Goal: Transaction & Acquisition: Purchase product/service

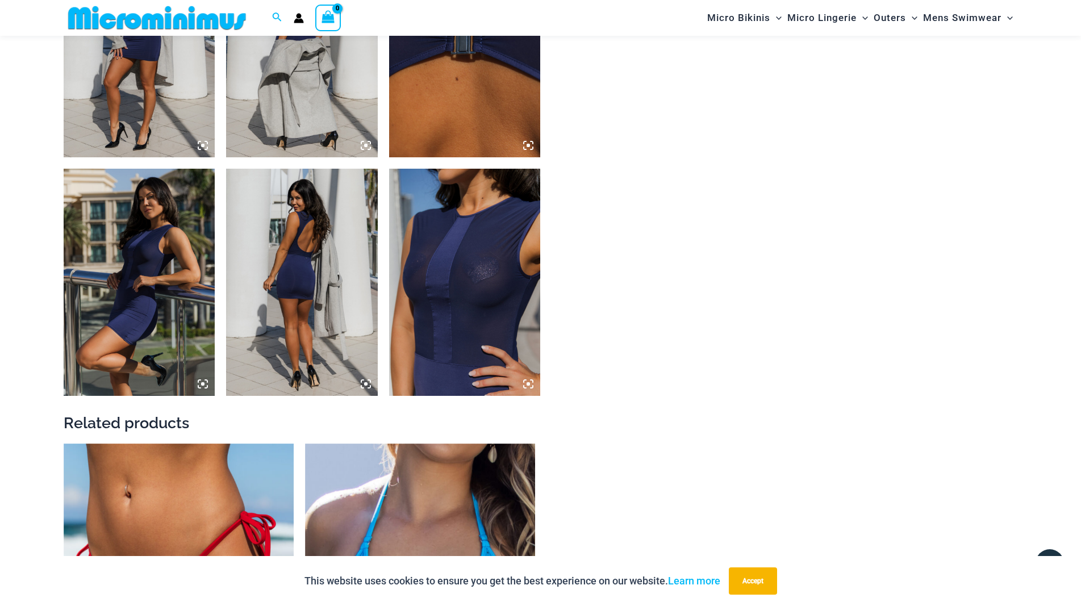
scroll to position [1125, 0]
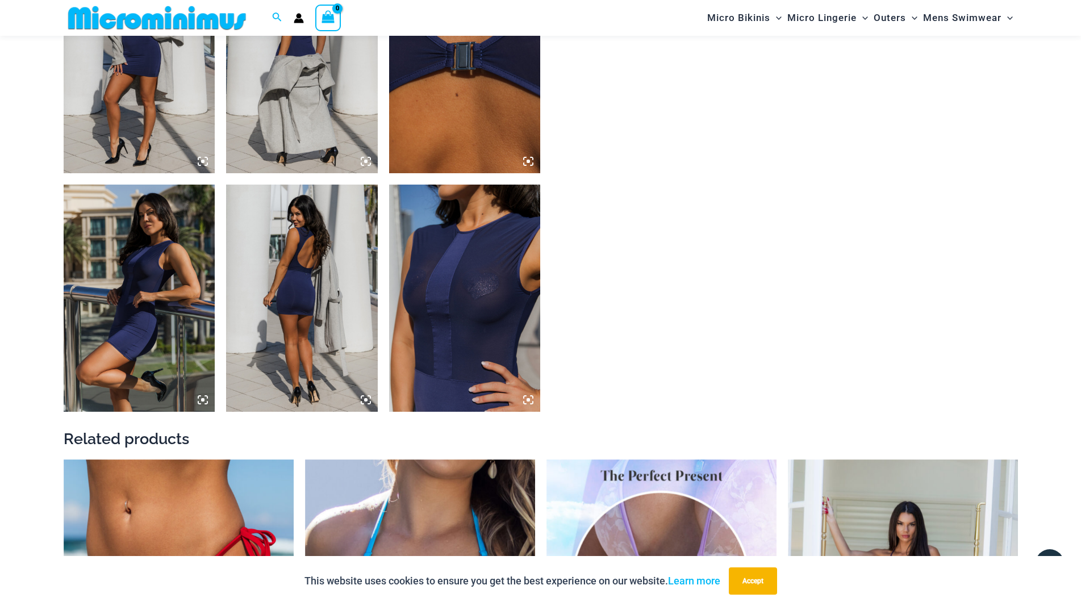
click at [172, 312] on img at bounding box center [140, 298] width 152 height 227
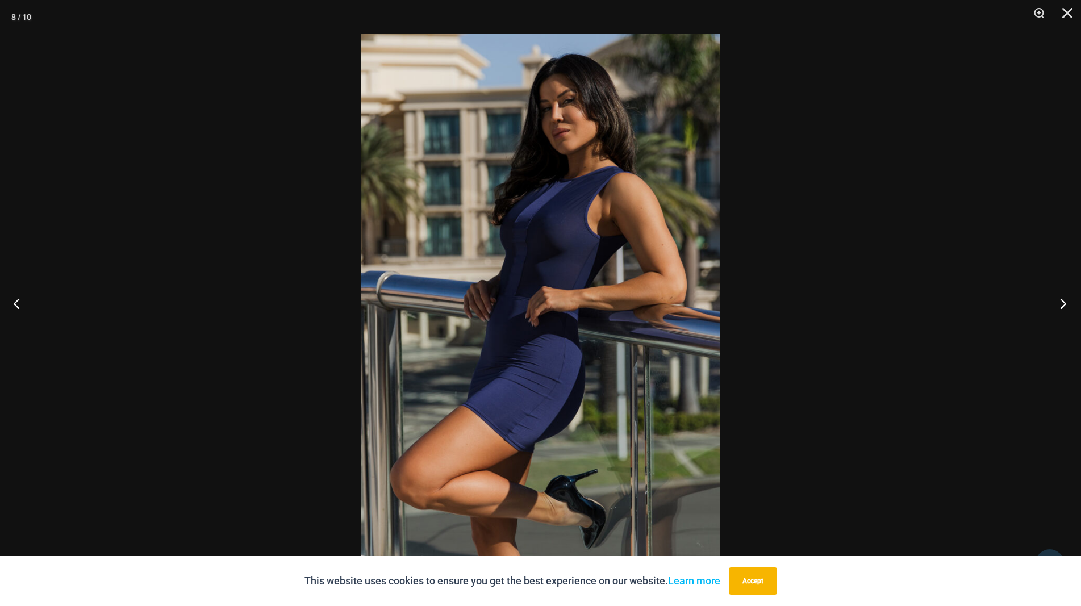
click at [1064, 303] on button "Next" at bounding box center [1060, 303] width 43 height 57
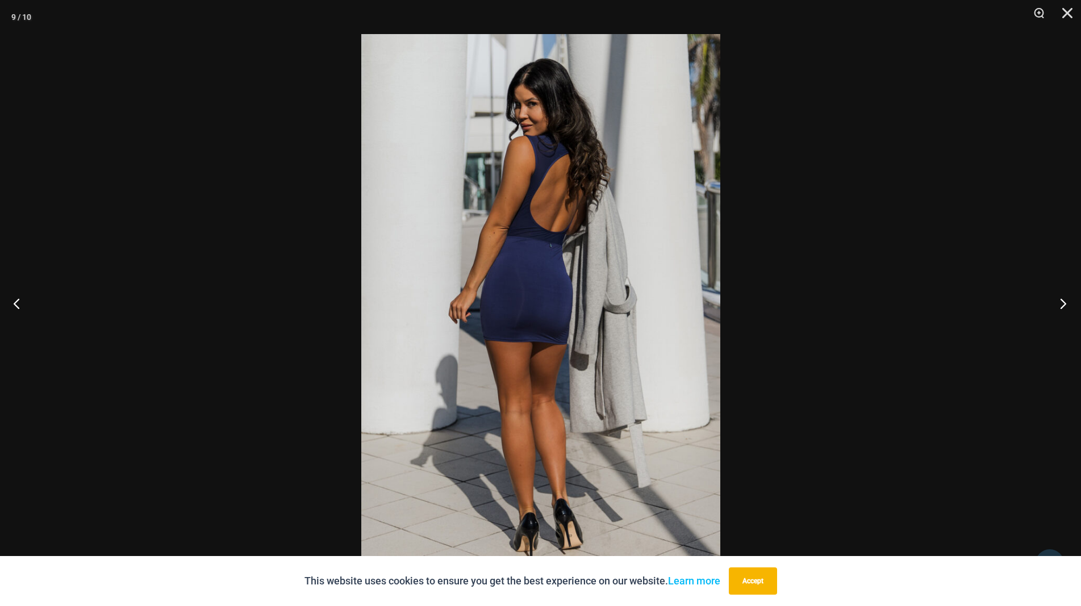
click at [1064, 303] on button "Next" at bounding box center [1060, 303] width 43 height 57
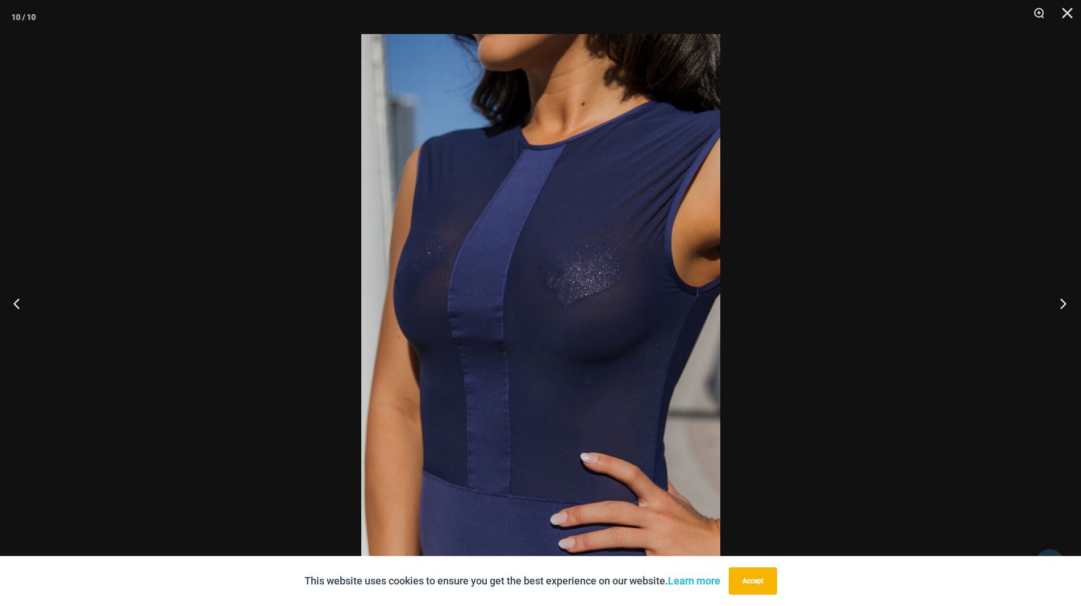
click at [1064, 303] on button "Next" at bounding box center [1060, 303] width 43 height 57
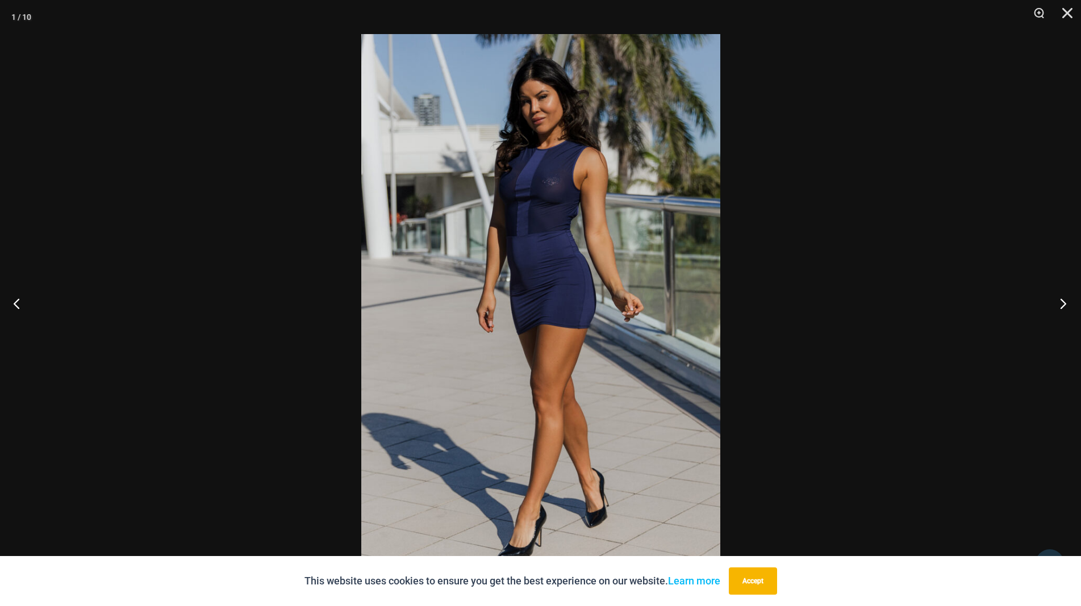
click at [1064, 304] on button "Next" at bounding box center [1060, 303] width 43 height 57
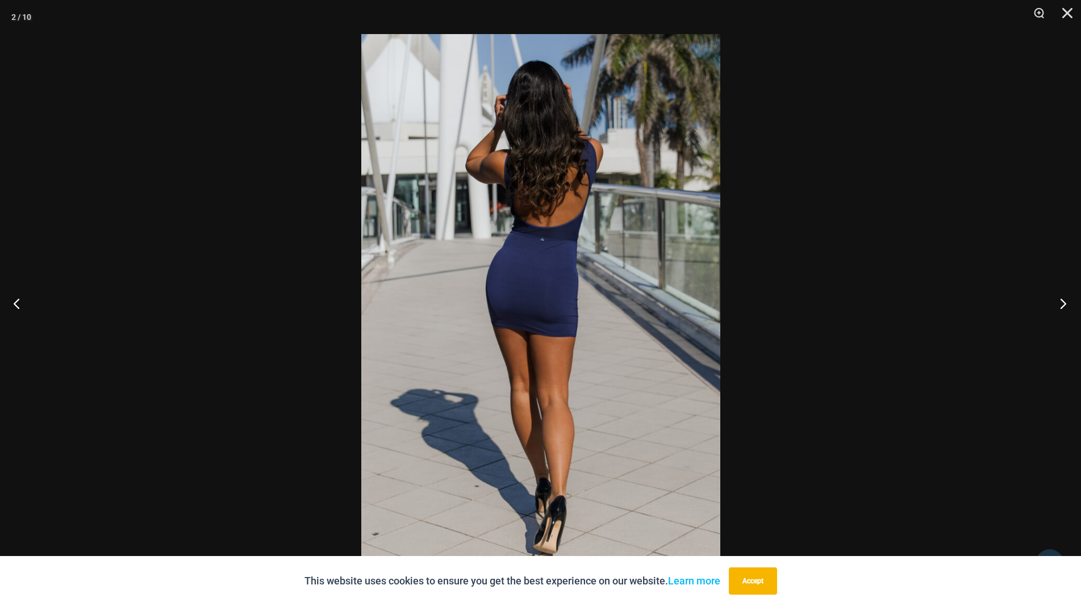
click at [1064, 304] on button "Next" at bounding box center [1060, 303] width 43 height 57
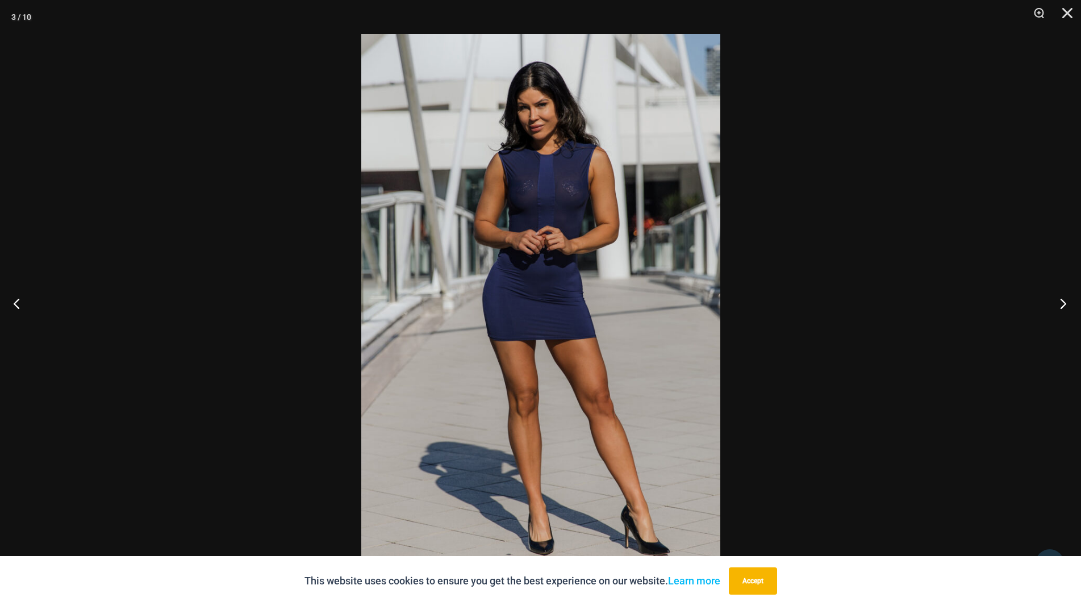
click at [1064, 304] on button "Next" at bounding box center [1060, 303] width 43 height 57
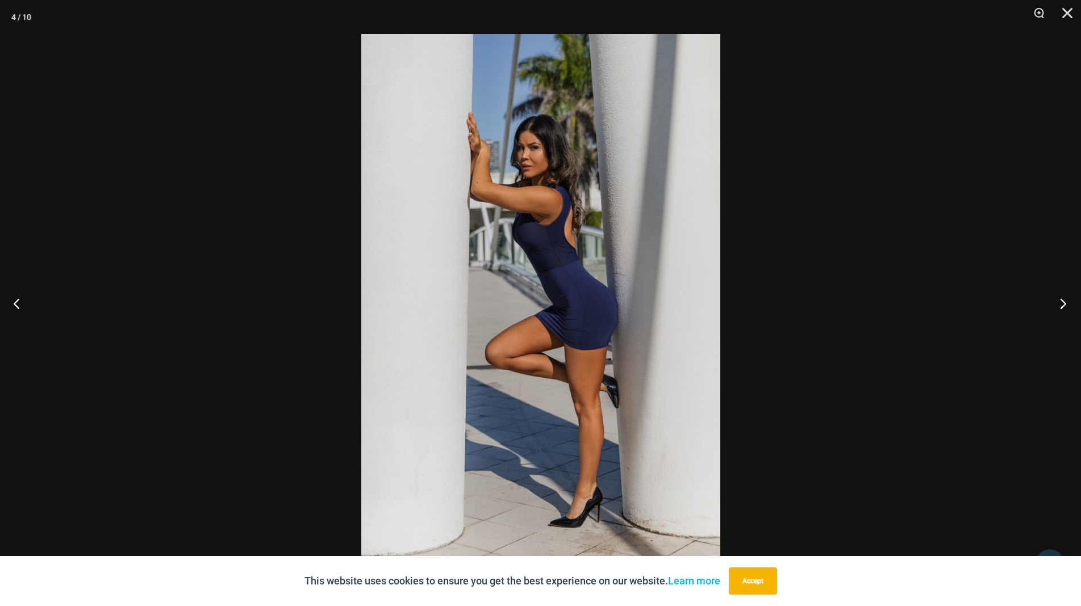
click at [1064, 304] on button "Next" at bounding box center [1060, 303] width 43 height 57
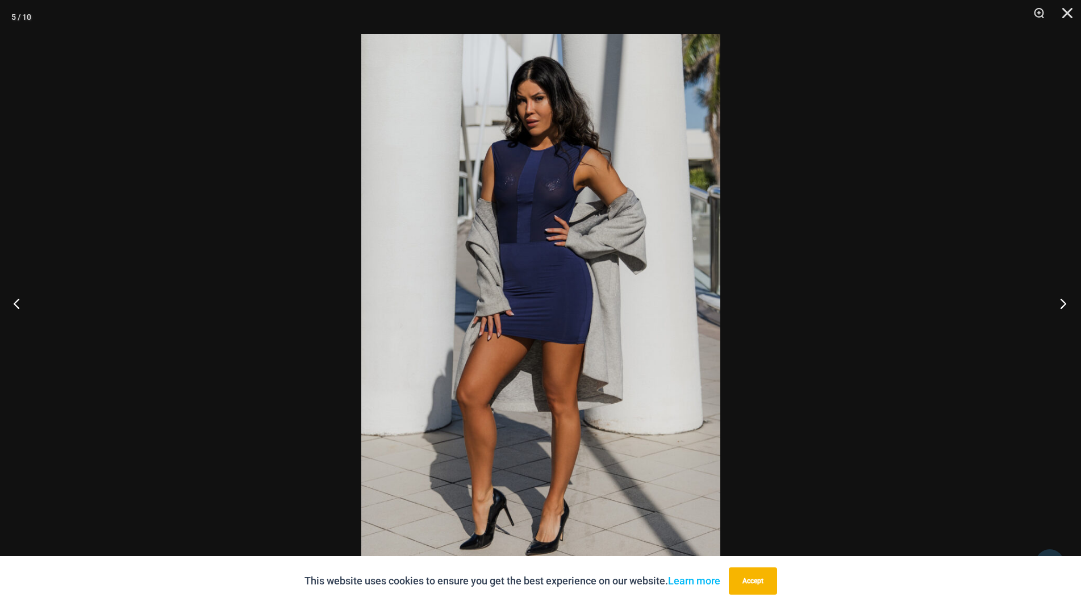
click at [1064, 304] on button "Next" at bounding box center [1060, 303] width 43 height 57
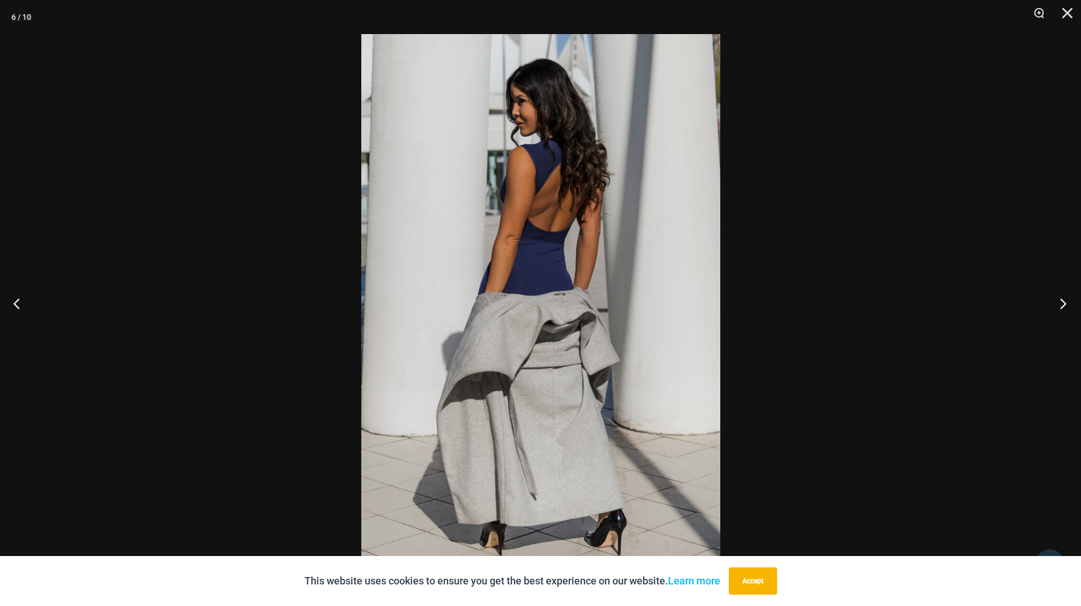
click at [1064, 304] on button "Next" at bounding box center [1060, 303] width 43 height 57
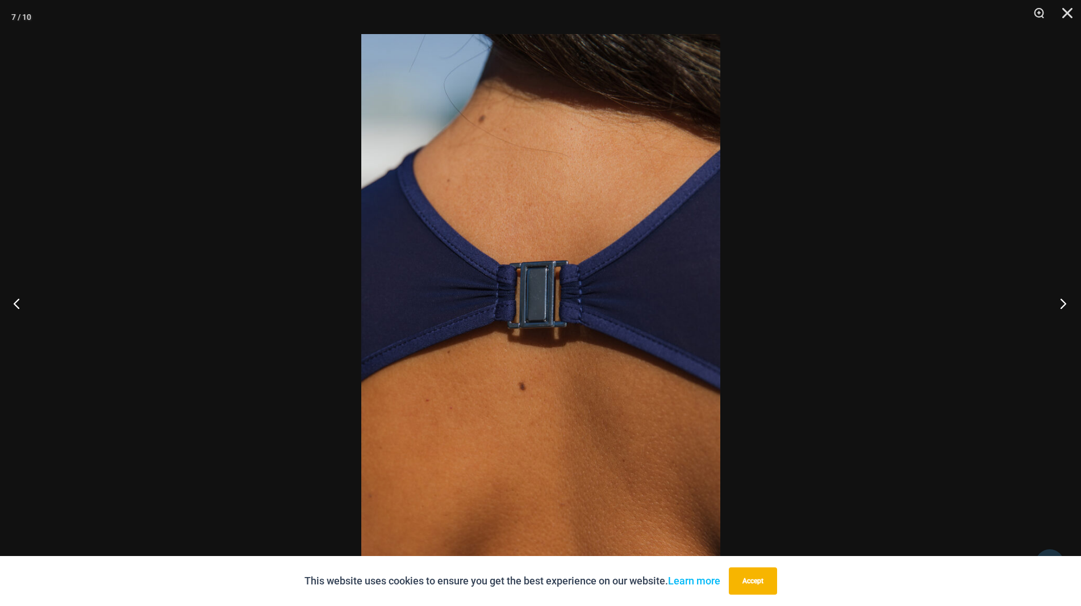
click at [1064, 304] on button "Next" at bounding box center [1060, 303] width 43 height 57
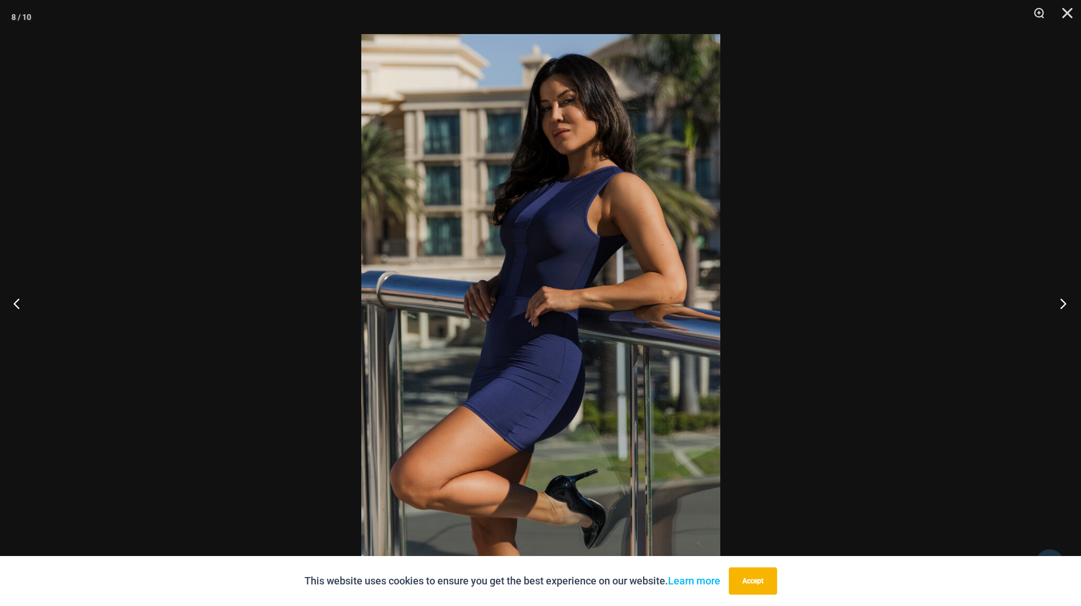
click at [1064, 304] on button "Next" at bounding box center [1060, 303] width 43 height 57
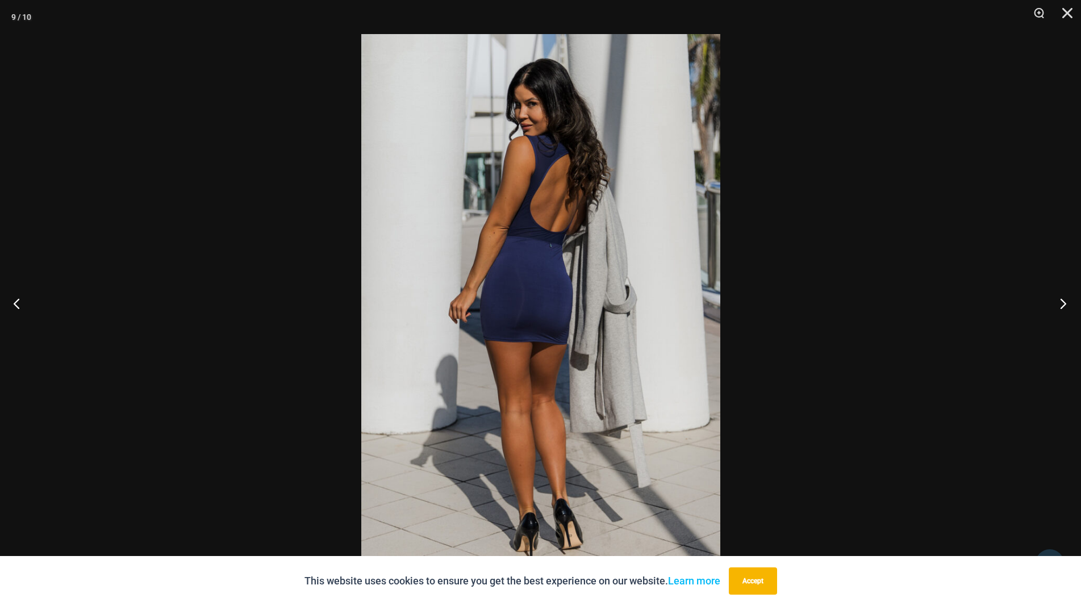
click at [1064, 304] on button "Next" at bounding box center [1060, 303] width 43 height 57
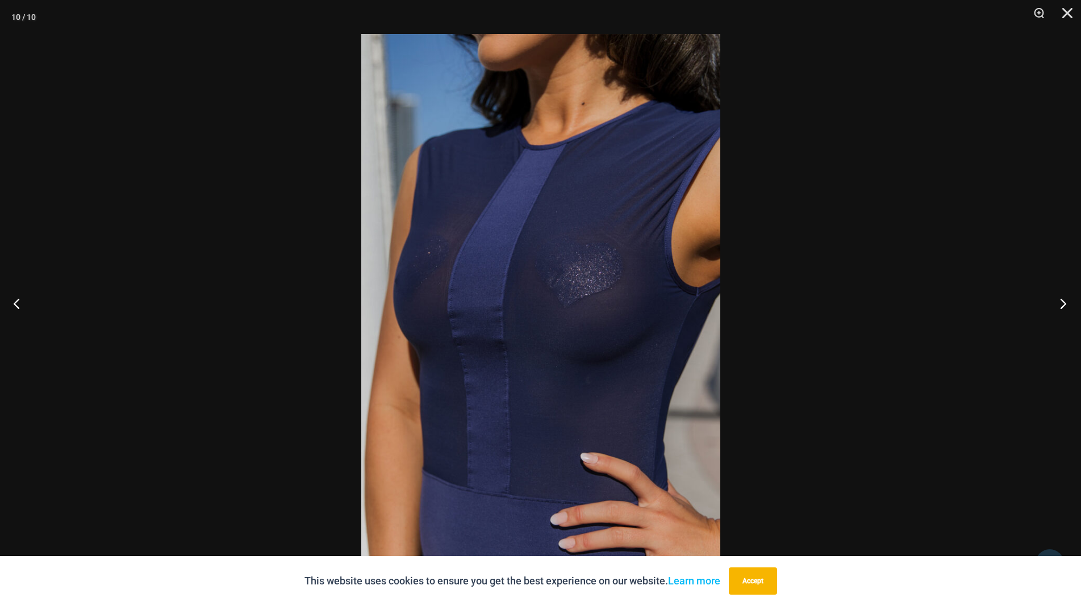
click at [1064, 304] on button "Next" at bounding box center [1060, 303] width 43 height 57
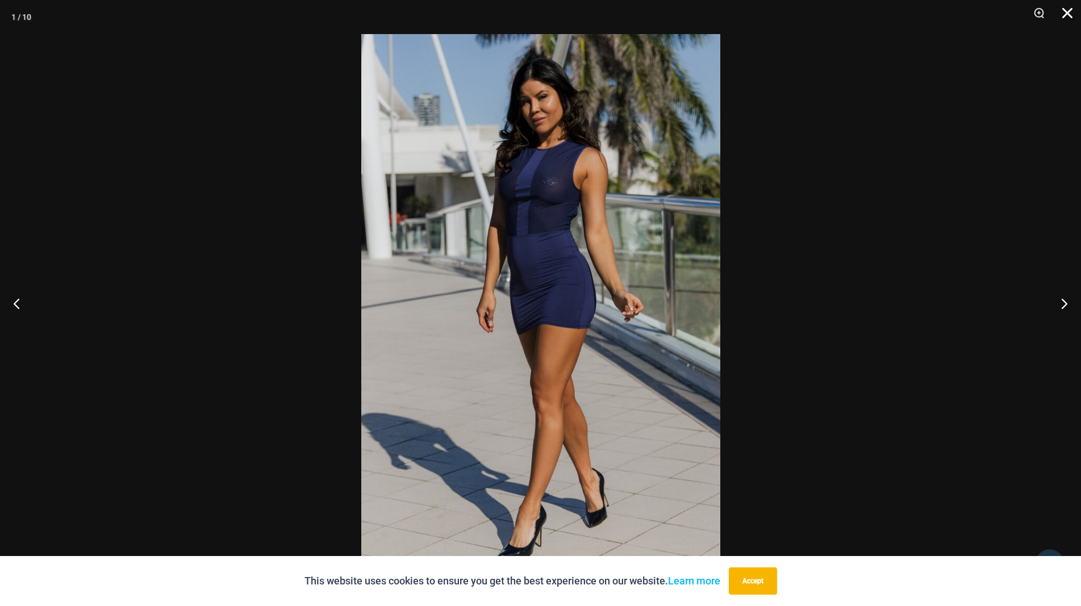
click at [1068, 11] on button "Close" at bounding box center [1063, 17] width 28 height 34
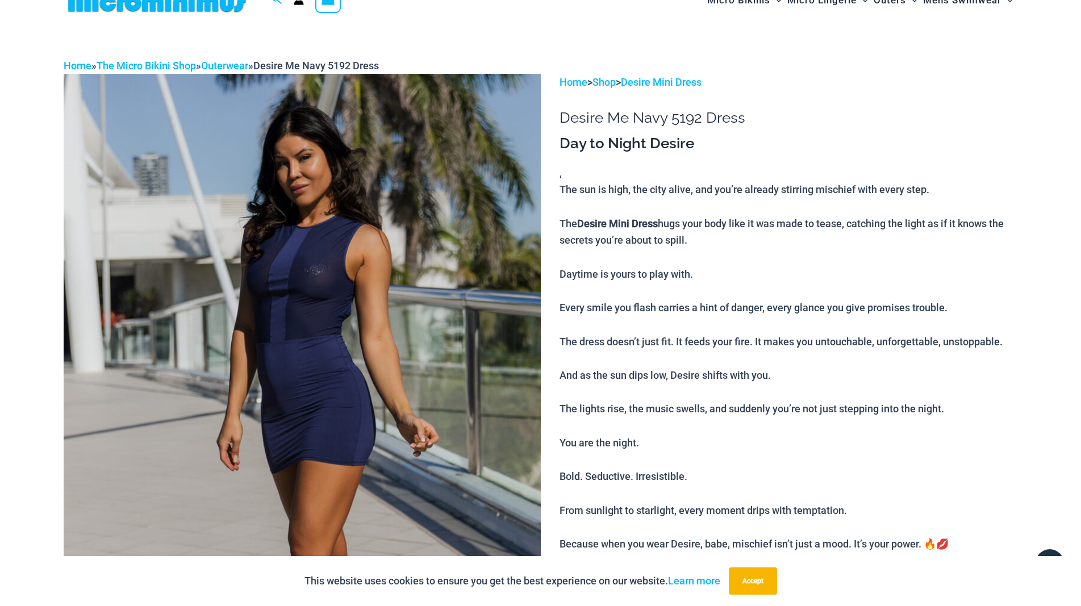
scroll to position [0, 0]
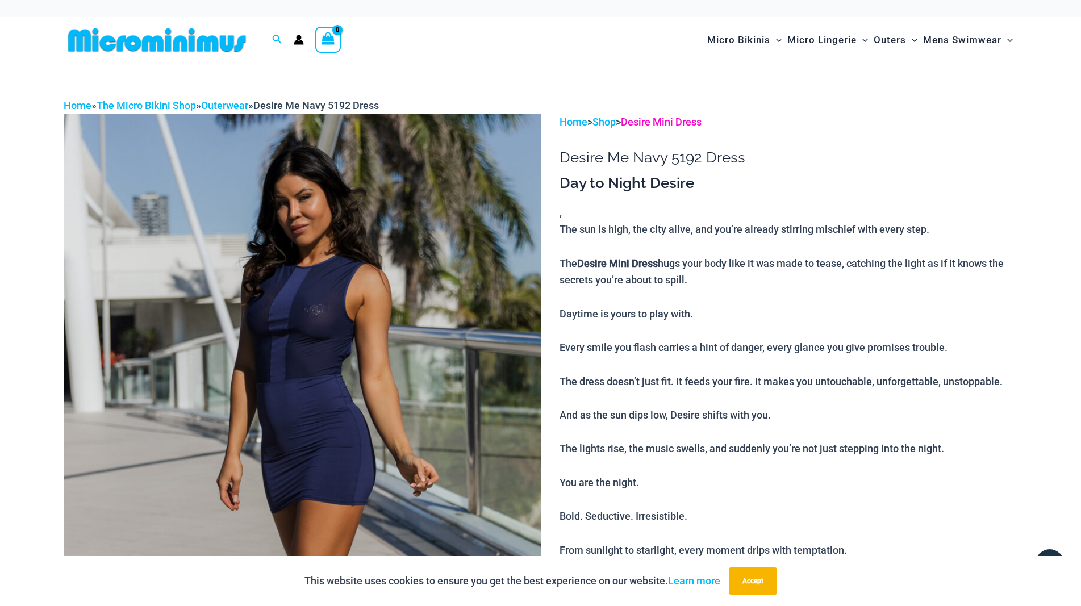
click at [683, 128] on link "Desire Mini Dress" at bounding box center [661, 122] width 81 height 12
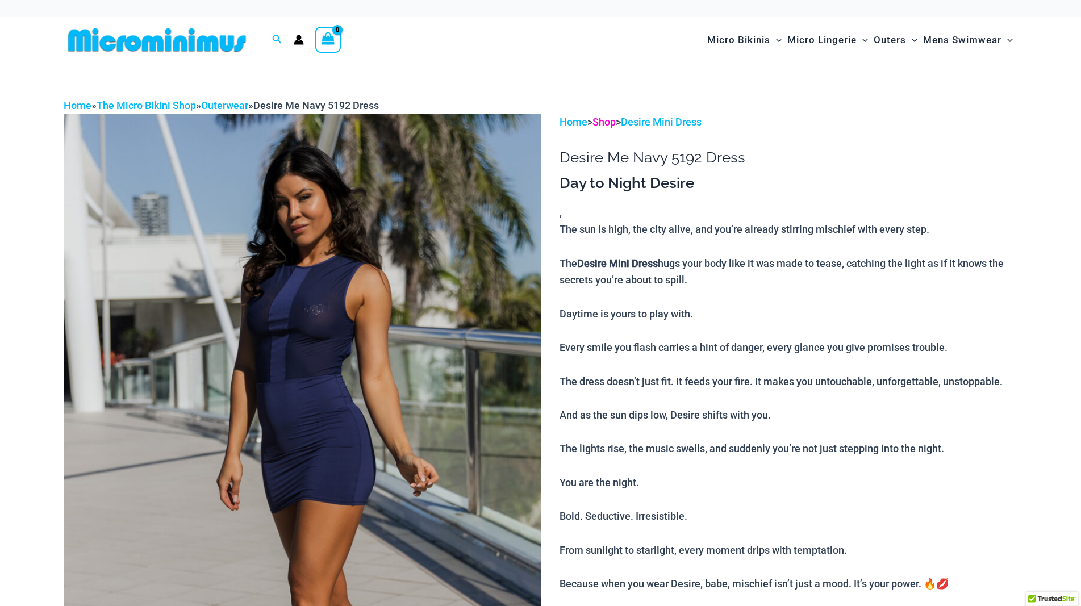
click at [614, 128] on link "Shop" at bounding box center [604, 122] width 23 height 12
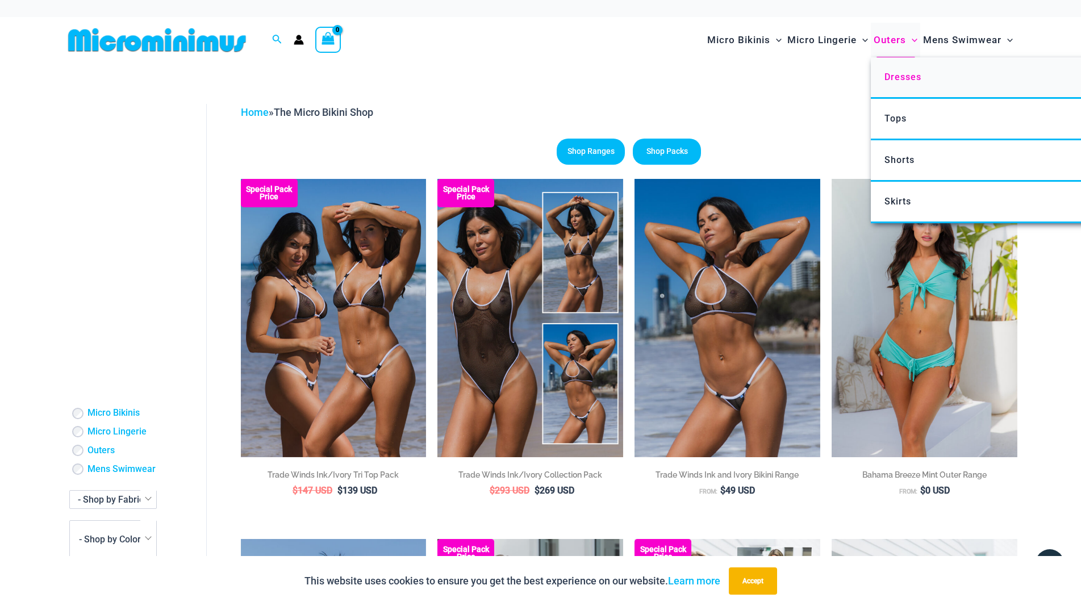
click at [886, 82] on span "Dresses" at bounding box center [903, 77] width 37 height 11
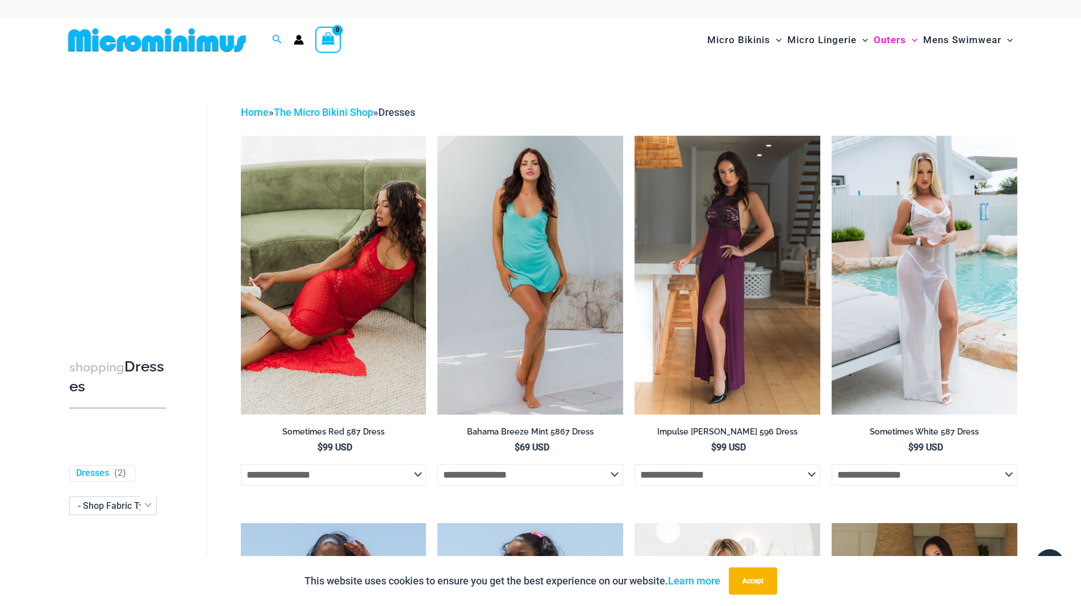
click at [185, 47] on img at bounding box center [157, 40] width 187 height 26
